Goal: Information Seeking & Learning: Find contact information

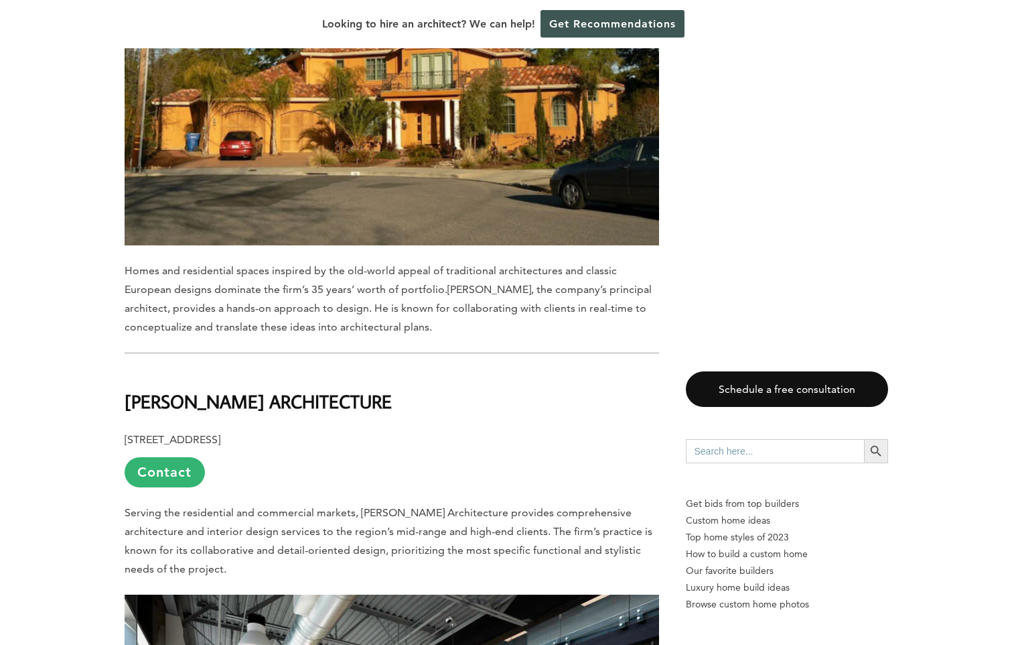
scroll to position [2833, 0]
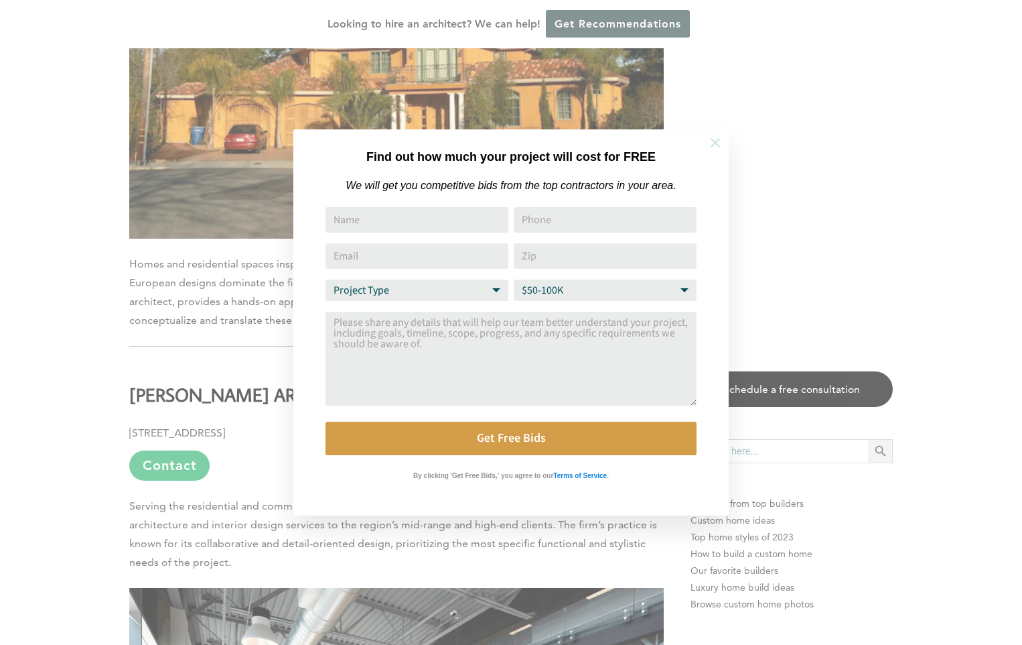
click at [711, 143] on icon at bounding box center [715, 142] width 15 height 15
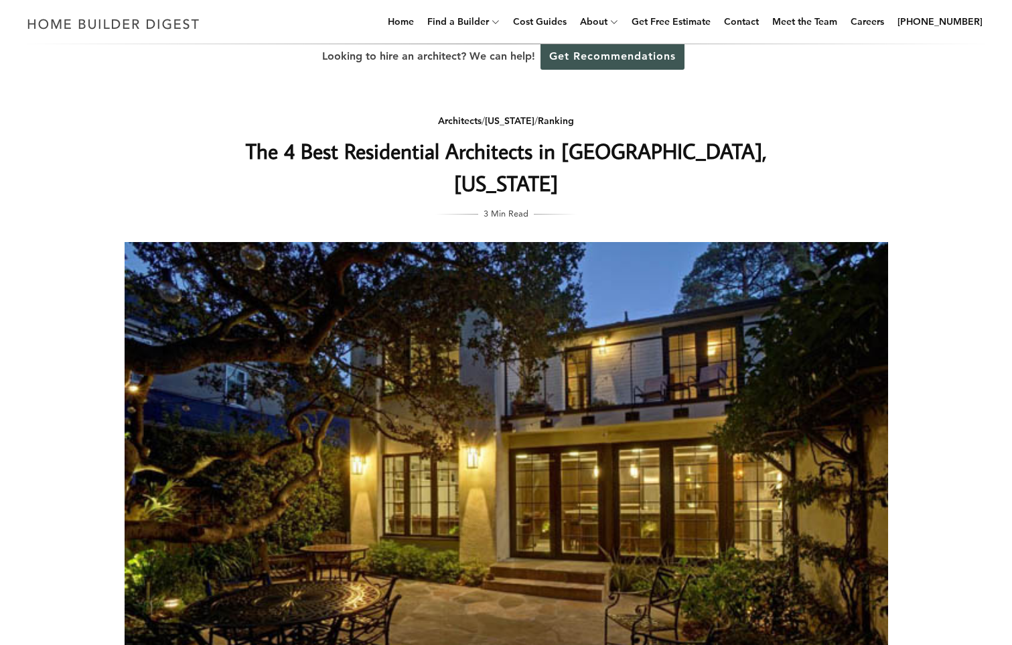
scroll to position [0, 0]
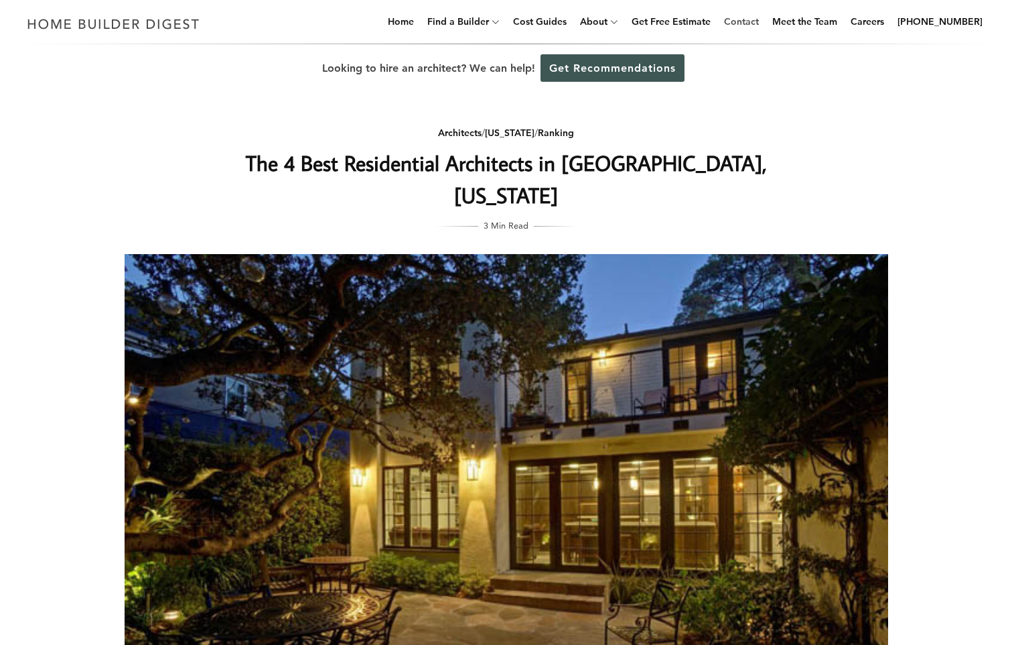
click at [754, 22] on link "Contact" at bounding box center [742, 21] width 46 height 43
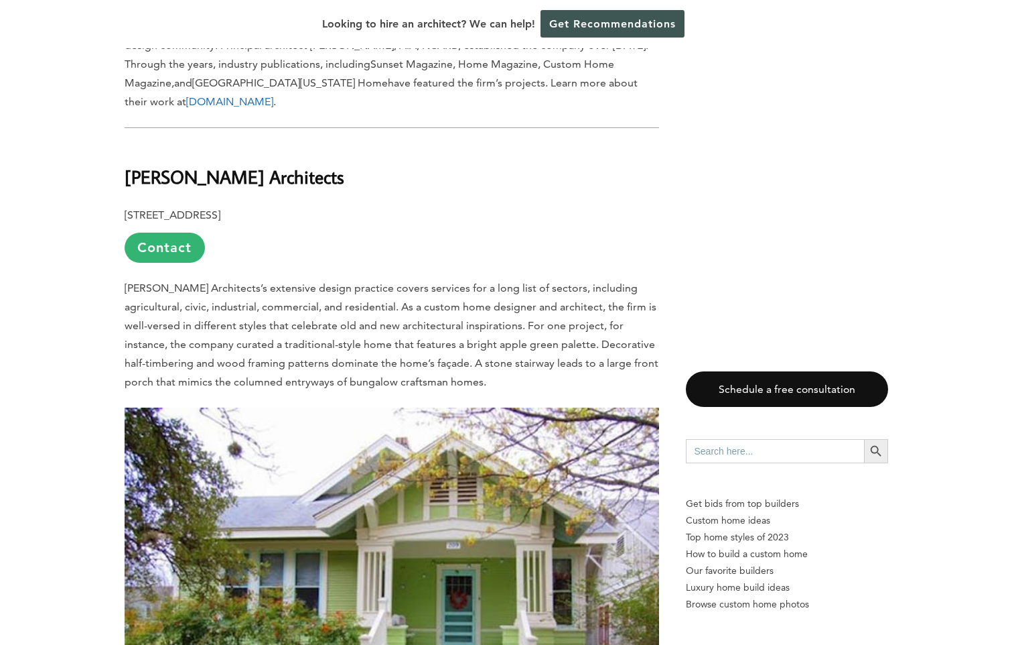
scroll to position [1541, 0]
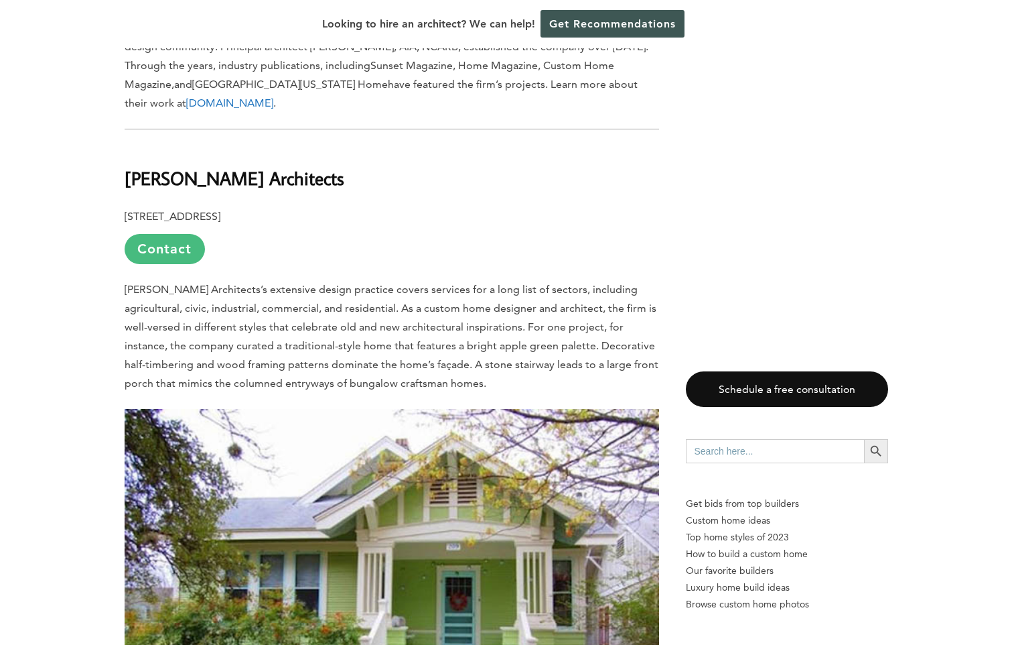
click at [161, 234] on link "Contact" at bounding box center [165, 249] width 80 height 30
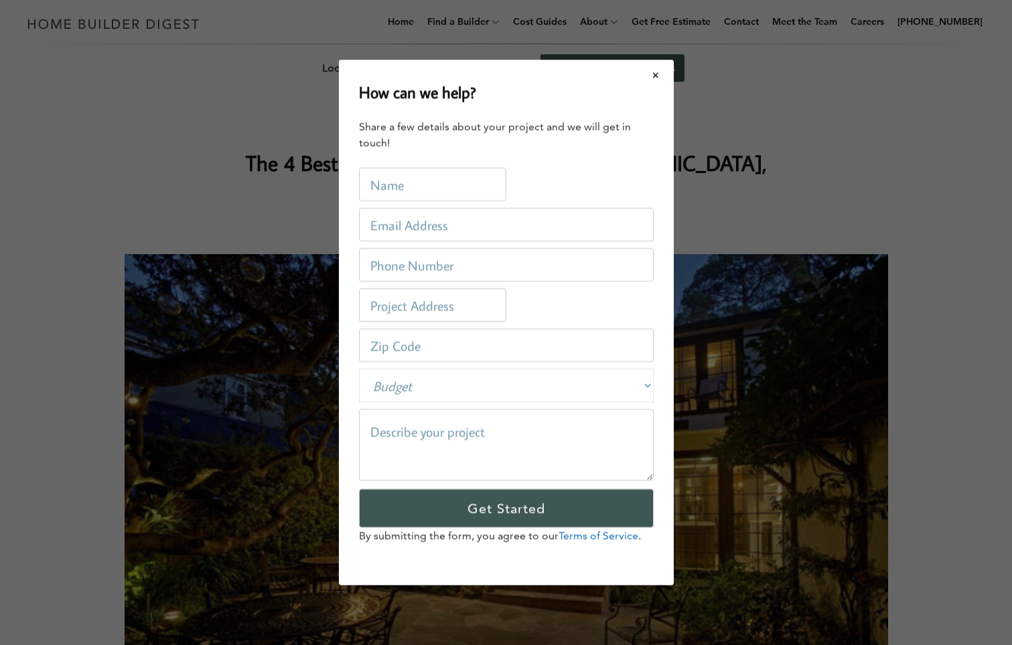
scroll to position [0, 0]
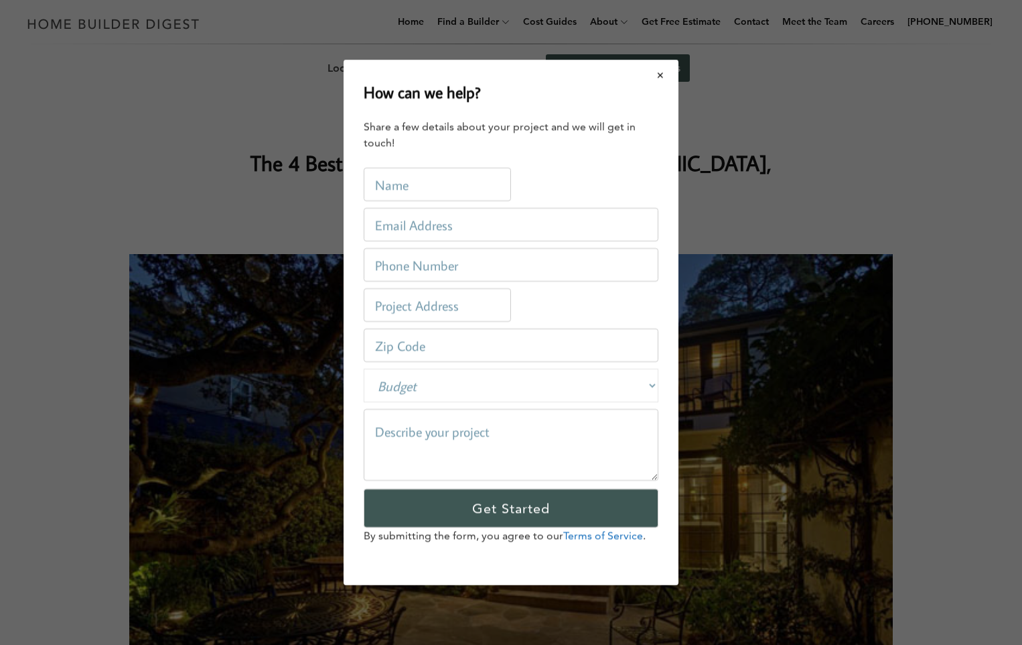
click at [659, 72] on button "Close modal" at bounding box center [661, 75] width 36 height 28
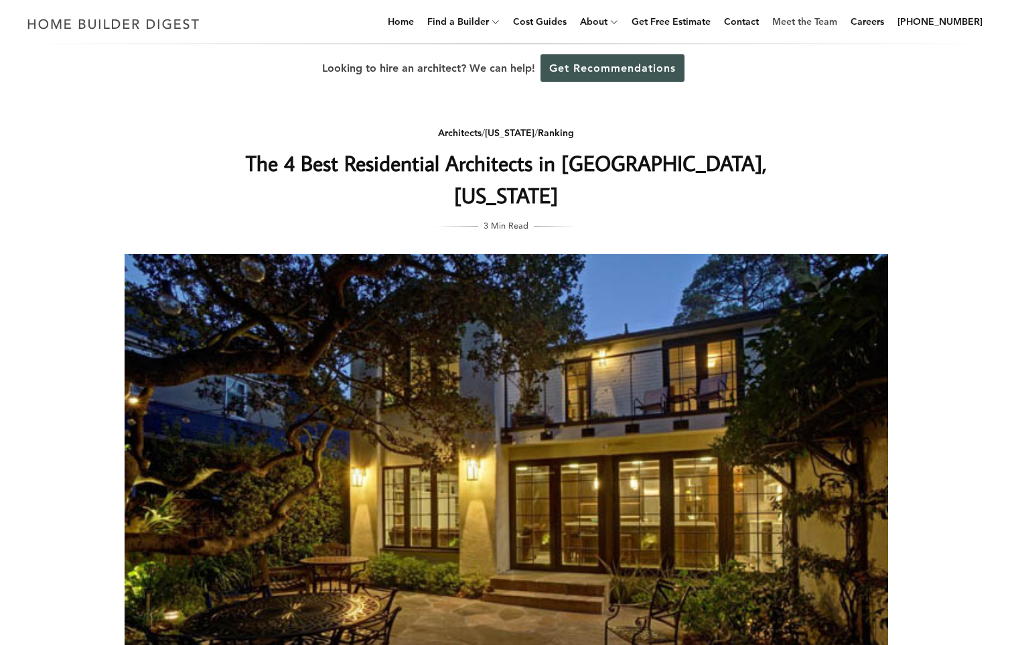
click at [825, 24] on link "Meet the Team" at bounding box center [805, 21] width 76 height 43
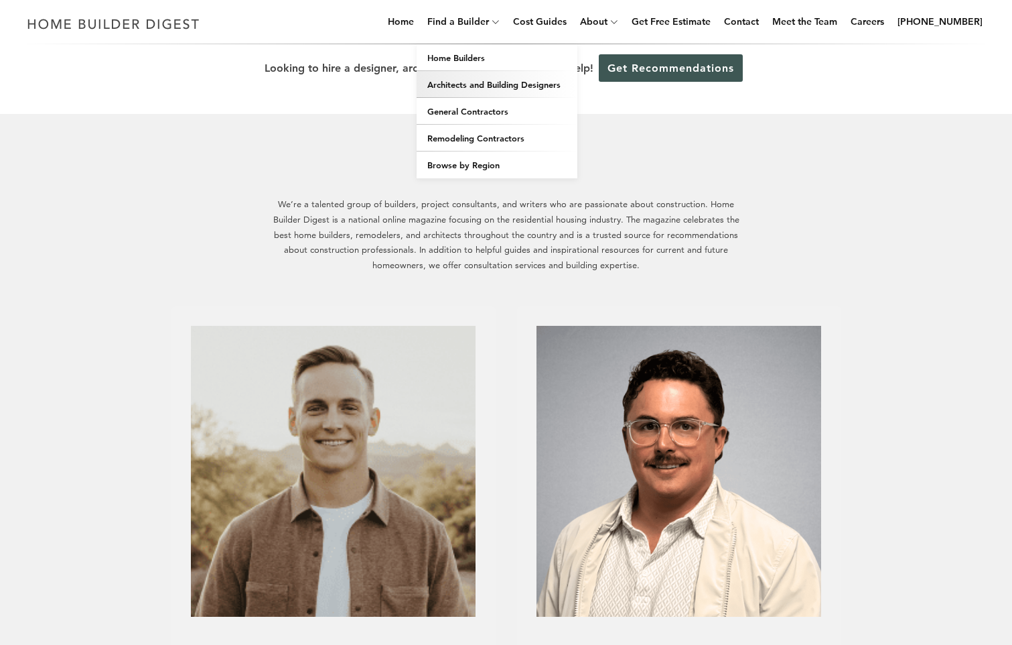
click at [472, 82] on link "Architects and Building Designers" at bounding box center [497, 84] width 161 height 27
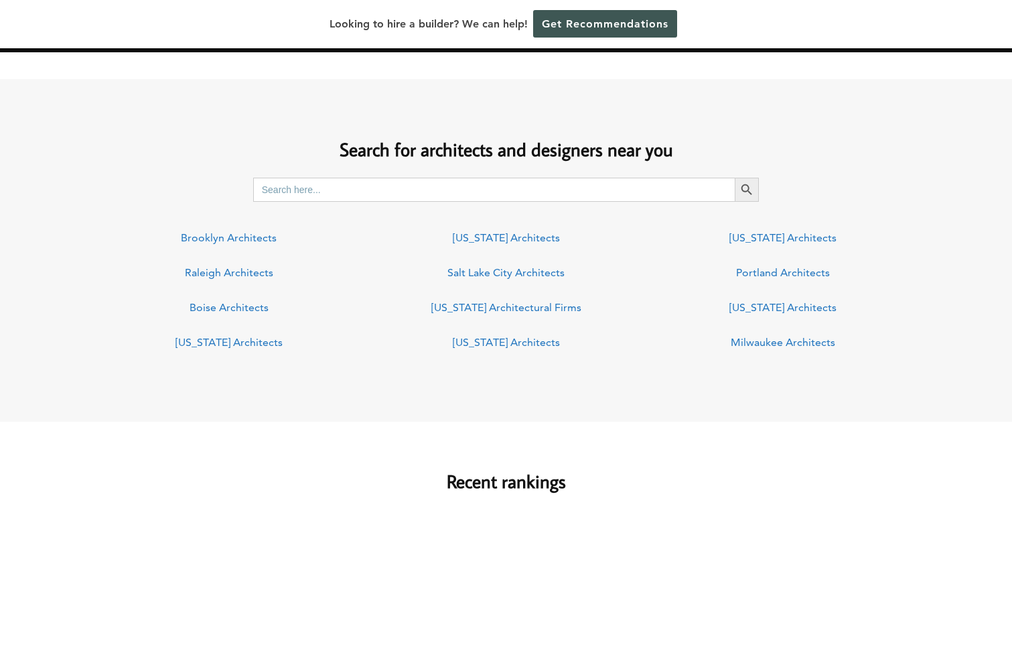
scroll to position [938, 0]
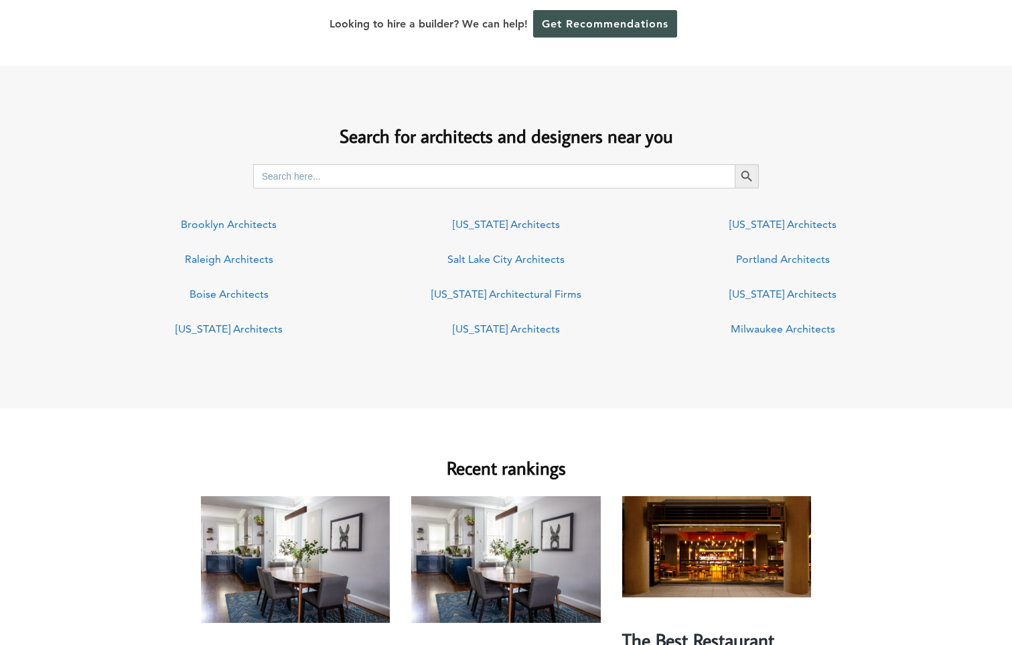
click at [373, 176] on input "Search for:" at bounding box center [494, 176] width 482 height 24
click at [371, 172] on input "Search for:" at bounding box center [494, 176] width 482 height 24
type input "gilroy"
click at [740, 183] on span "submit" at bounding box center [747, 176] width 24 height 24
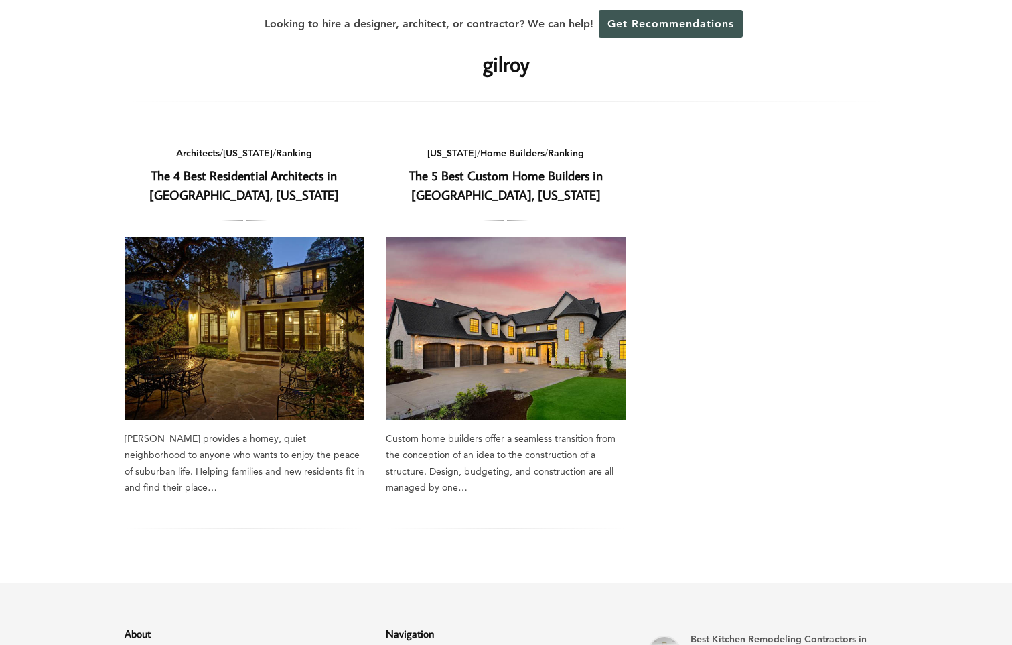
scroll to position [67, 0]
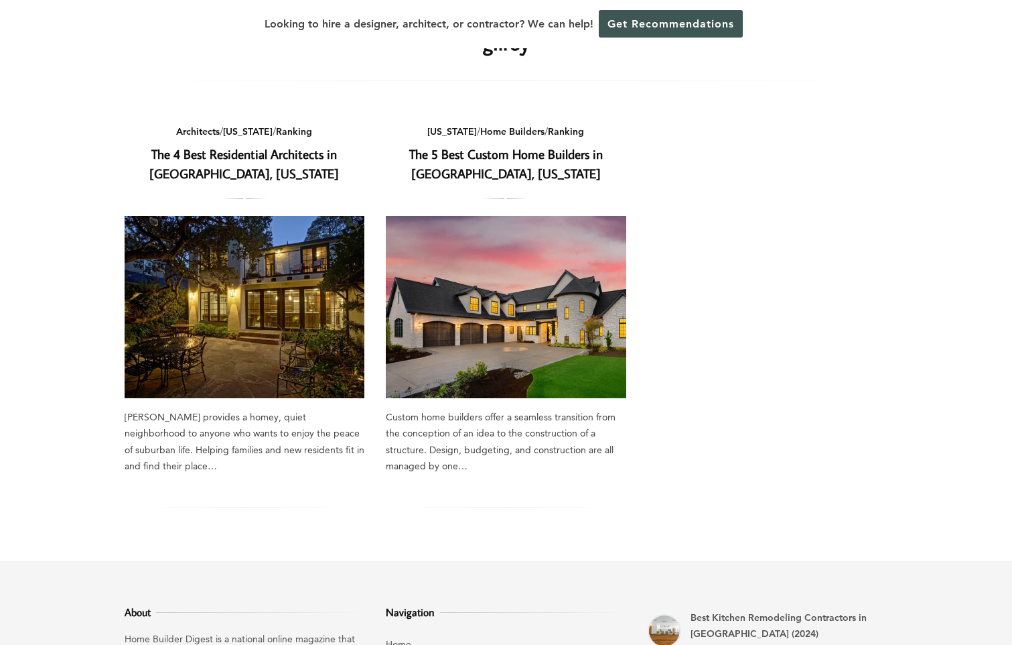
click at [536, 263] on img at bounding box center [506, 307] width 241 height 182
click at [235, 265] on img at bounding box center [245, 307] width 241 height 182
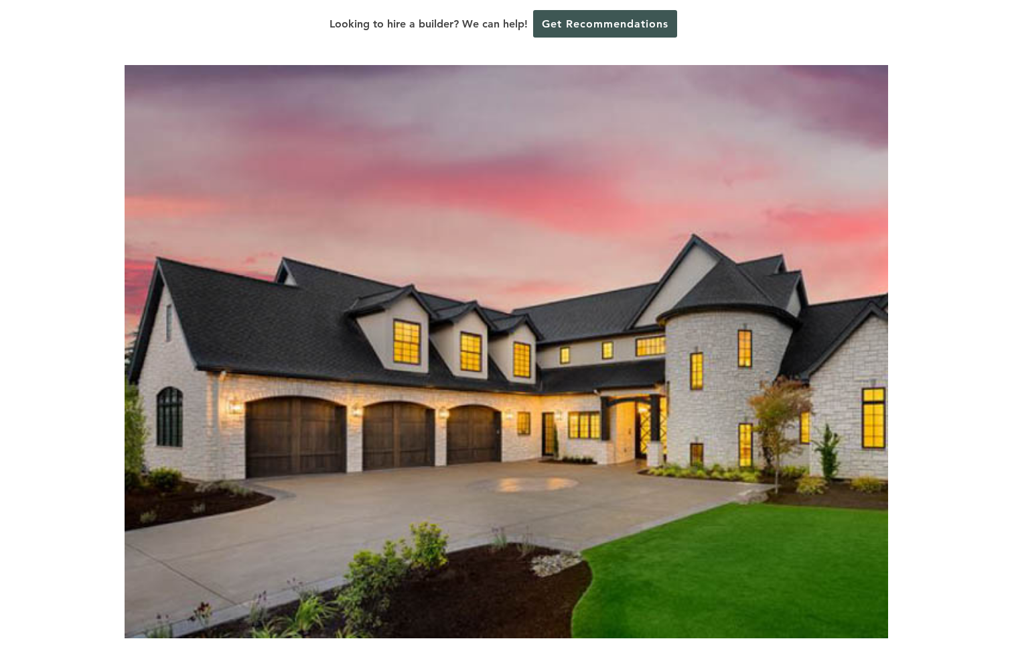
scroll to position [134, 0]
